Goal: Task Accomplishment & Management: Use online tool/utility

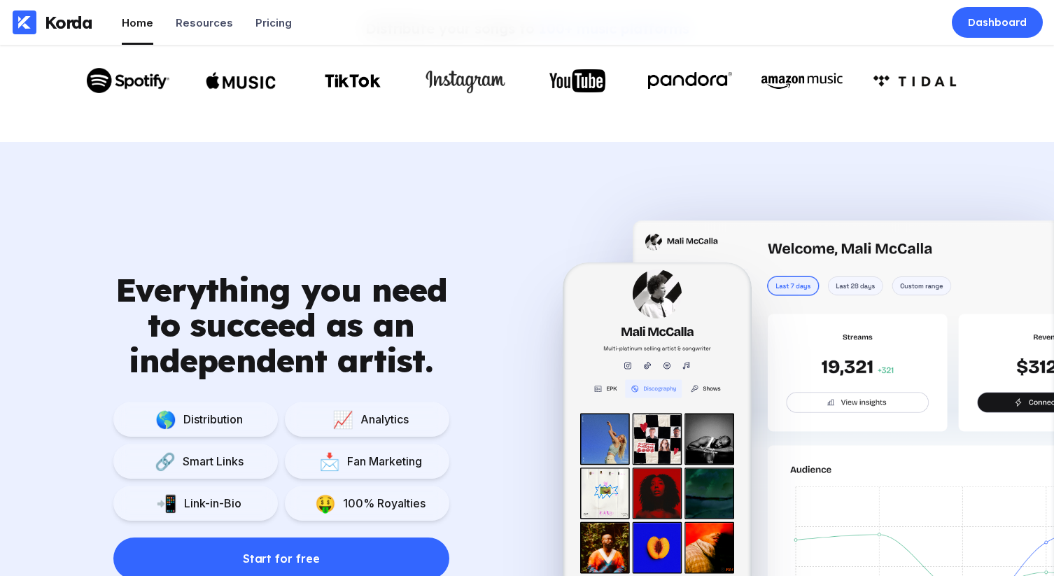
scroll to position [836, 0]
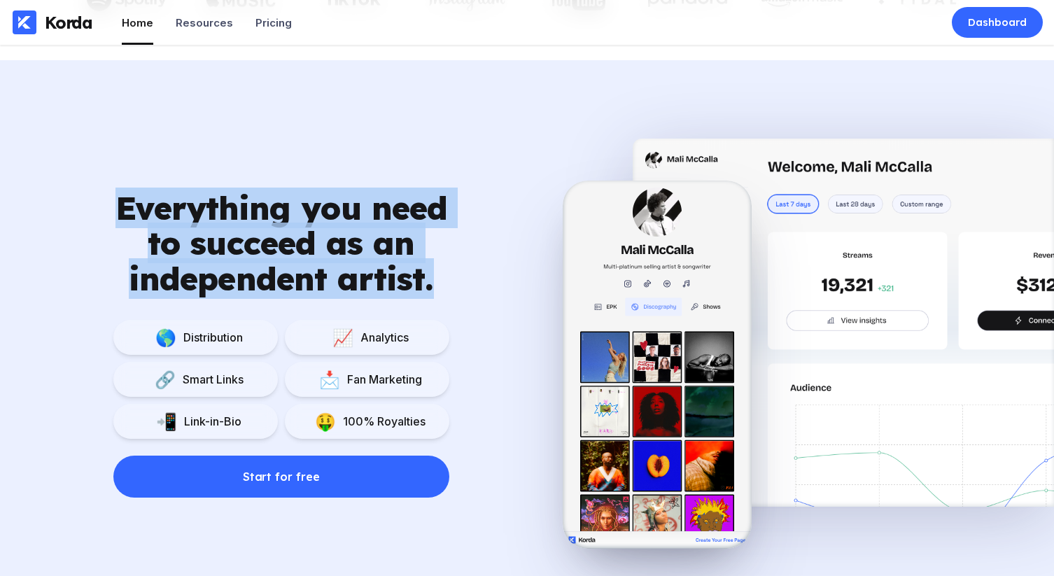
drag, startPoint x: 123, startPoint y: 202, endPoint x: 463, endPoint y: 272, distance: 347.3
click at [459, 271] on div "Everything you need to succeed as an independent artist. 🌎 Distribution 📈 Analy…" at bounding box center [281, 344] width 563 height 308
click at [488, 273] on div "Everything you need to succeed as an independent artist. 🌎 Distribution 📈 Analy…" at bounding box center [281, 344] width 563 height 308
drag, startPoint x: 494, startPoint y: 276, endPoint x: 199, endPoint y: 185, distance: 308.4
click at [200, 186] on div "Everything you need to succeed as an independent artist. 🌎 Distribution 📈 Analy…" at bounding box center [527, 326] width 1054 height 487
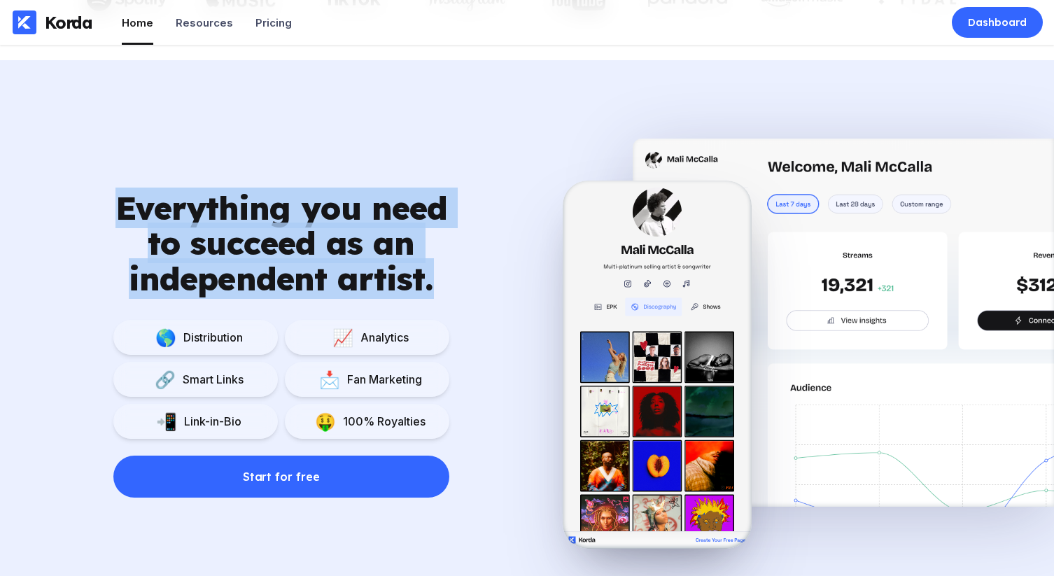
drag, startPoint x: 199, startPoint y: 185, endPoint x: 267, endPoint y: 199, distance: 69.2
click at [199, 185] on div "Everything you need to succeed as an independent artist. 🌎 Distribution 📈 Analy…" at bounding box center [527, 326] width 1054 height 487
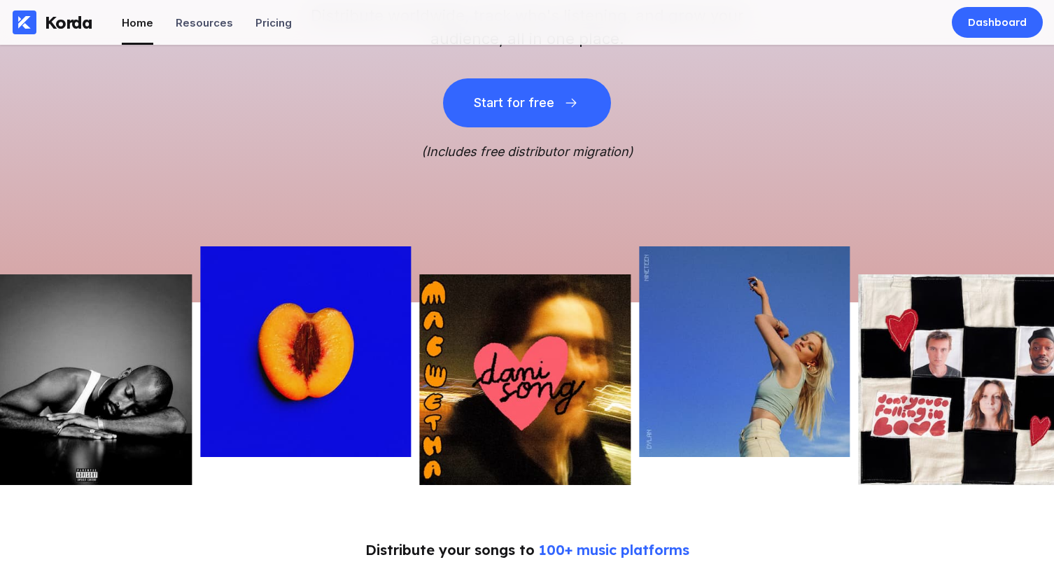
scroll to position [0, 0]
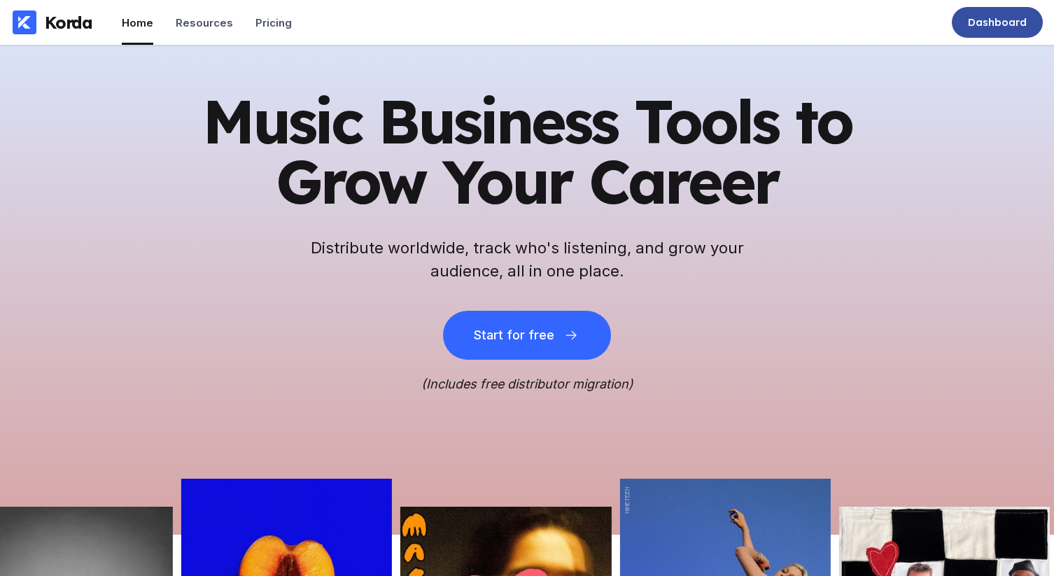
click at [964, 30] on div "Dashboard" at bounding box center [997, 22] width 91 height 31
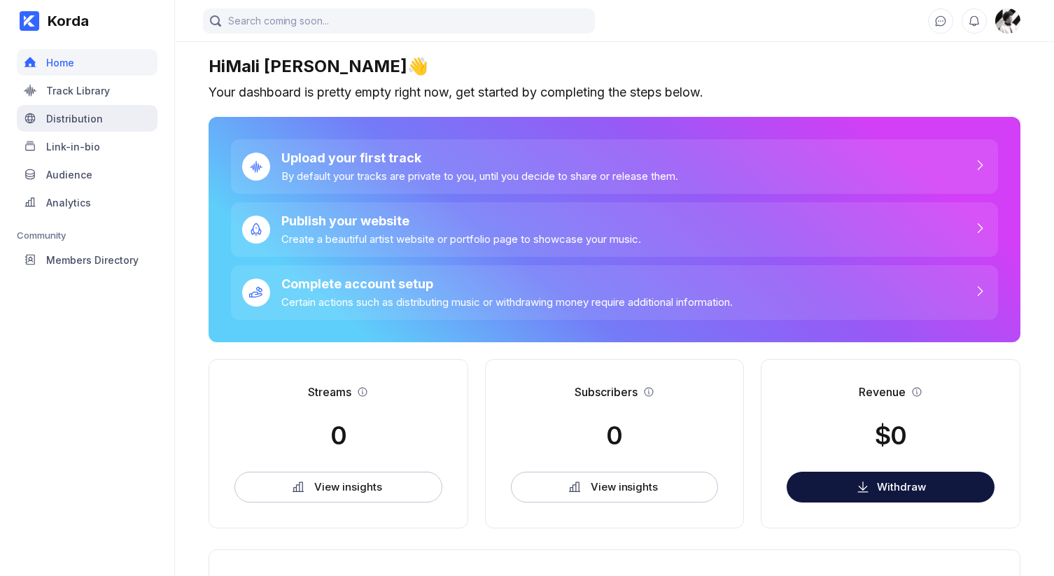
click at [87, 119] on div "Distribution" at bounding box center [74, 119] width 57 height 12
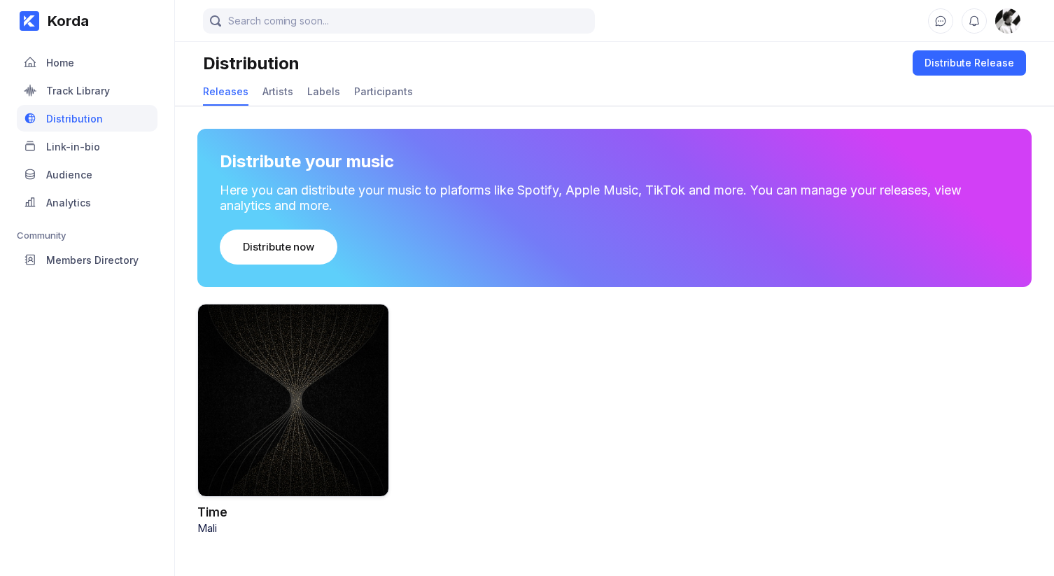
click at [246, 356] on div at bounding box center [293, 400] width 192 height 193
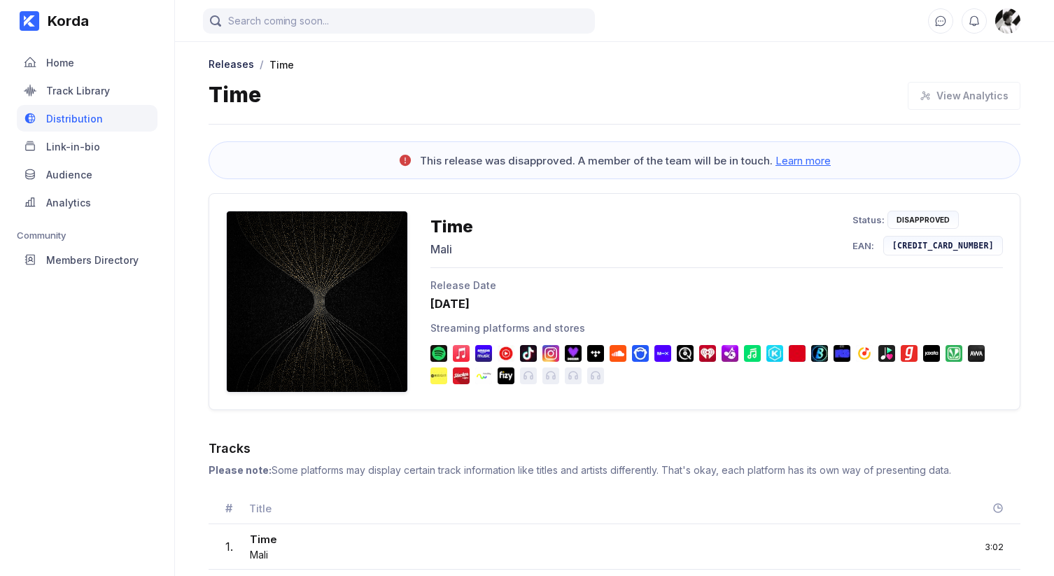
click at [803, 162] on span "Learn more" at bounding box center [802, 160] width 55 height 13
